Goal: Task Accomplishment & Management: Manage account settings

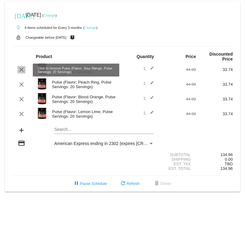
click at [23, 70] on mat-icon "clear" at bounding box center [21, 69] width 7 height 7
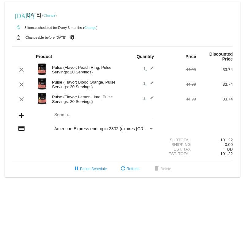
click at [151, 98] on mat-icon "edit" at bounding box center [150, 98] width 7 height 7
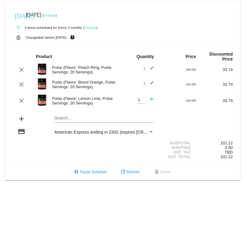
click at [141, 102] on input "1" at bounding box center [142, 100] width 8 height 5
type input "2"
click at [142, 99] on input "2" at bounding box center [142, 100] width 8 height 5
click at [132, 121] on div "Search..." at bounding box center [104, 116] width 100 height 12
click at [153, 101] on mat-icon "send" at bounding box center [150, 100] width 7 height 7
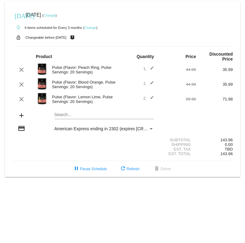
click at [56, 15] on link "Change" at bounding box center [50, 16] width 12 height 4
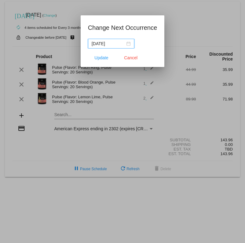
click at [125, 44] on div "[DATE]" at bounding box center [111, 43] width 39 height 7
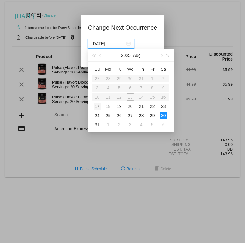
click at [95, 107] on div "17" at bounding box center [97, 105] width 7 height 7
type input "[DATE]"
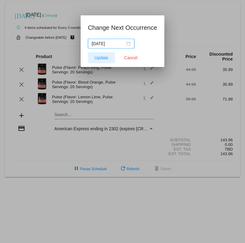
click at [102, 59] on span "Update" at bounding box center [102, 57] width 14 height 5
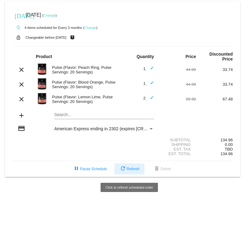
click at [120, 172] on mat-icon "refresh" at bounding box center [122, 168] width 7 height 7
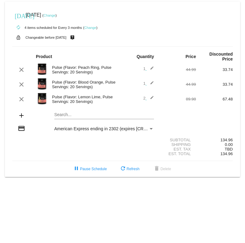
click at [56, 15] on link "Change" at bounding box center [50, 16] width 12 height 4
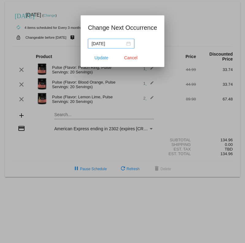
click at [113, 44] on input "[DATE]" at bounding box center [108, 43] width 33 height 7
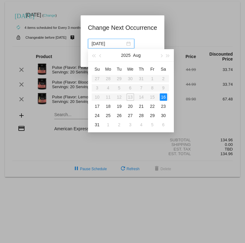
click at [135, 33] on app-change-next-occurrence-dialog "Change Next Occurrence [DATE] Update Cancel" at bounding box center [122, 45] width 69 height 44
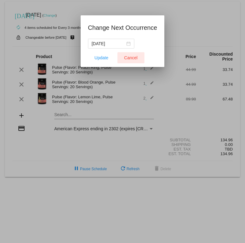
click at [131, 55] on span "Cancel" at bounding box center [131, 57] width 14 height 5
